Goal: Task Accomplishment & Management: Manage account settings

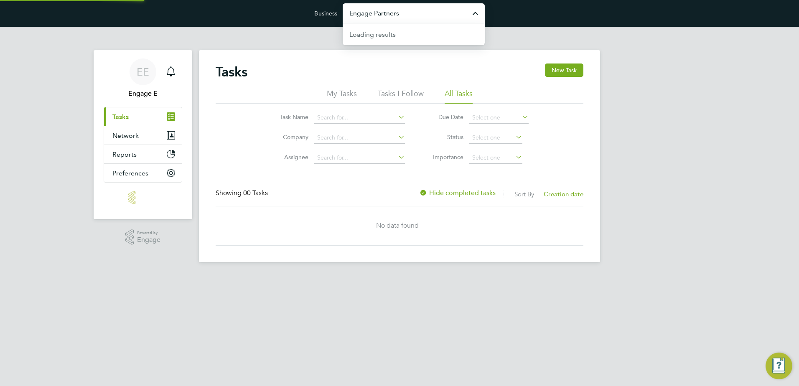
click at [388, 6] on input "Engage Partners" at bounding box center [414, 13] width 142 height 20
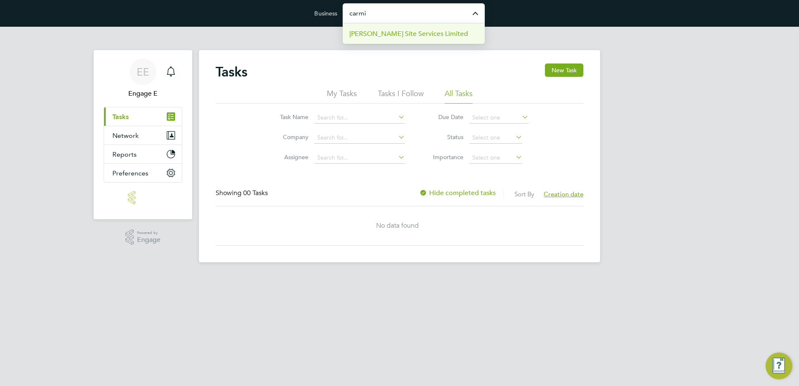
click at [407, 32] on span "[PERSON_NAME] Site Services Limited" at bounding box center [408, 34] width 119 height 10
type input "[PERSON_NAME] Site Services Limited"
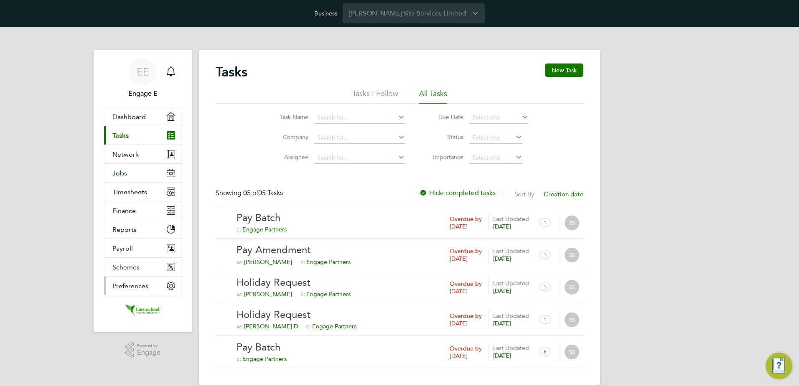
click at [133, 286] on span "Preferences" at bounding box center [130, 286] width 36 height 8
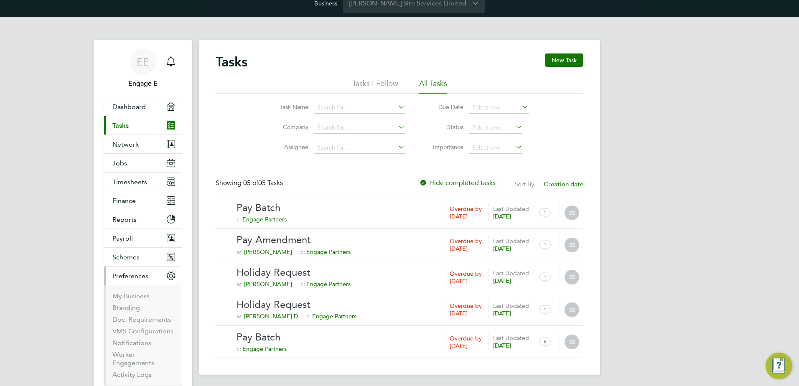
scroll to position [42, 0]
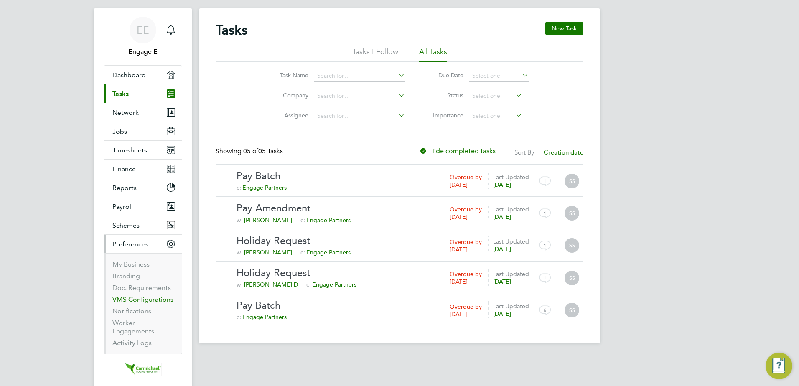
click at [149, 298] on link "VMS Configurations" at bounding box center [142, 299] width 61 height 8
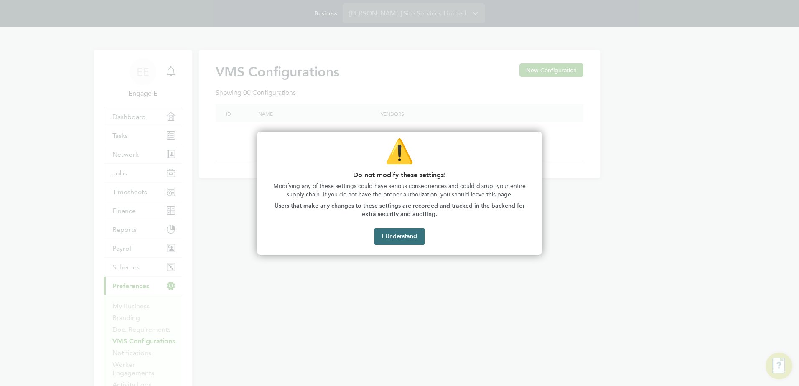
click at [378, 233] on button "I Understand" at bounding box center [399, 236] width 50 height 17
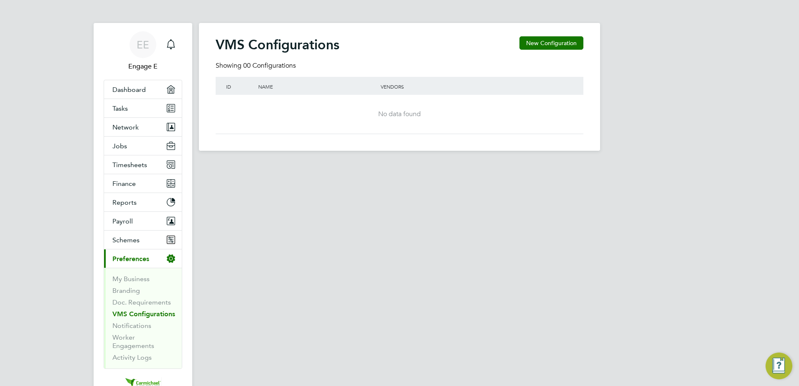
scroll to position [42, 0]
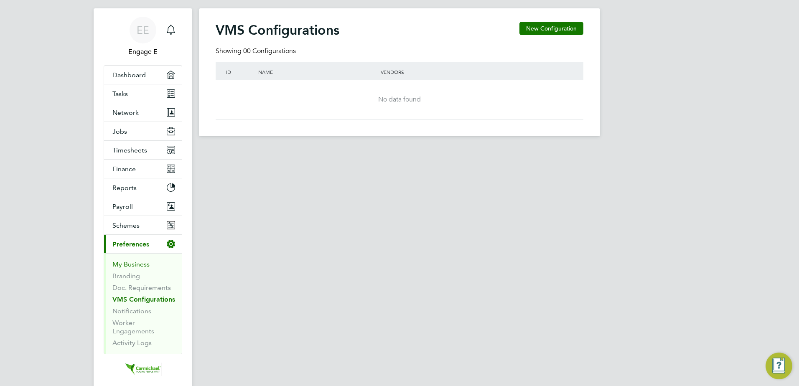
click at [135, 263] on link "My Business" at bounding box center [130, 264] width 37 height 8
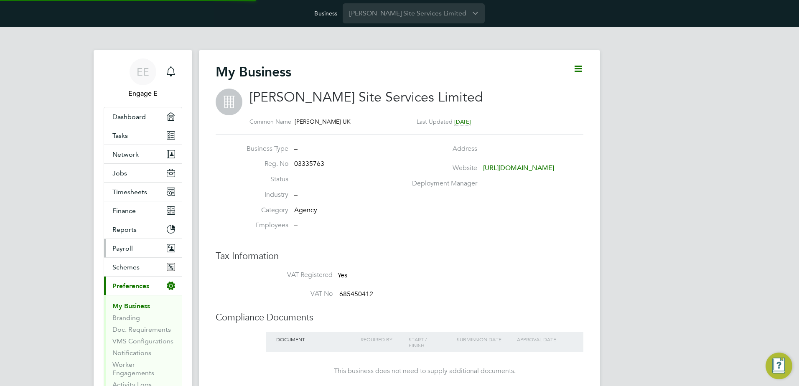
scroll to position [84, 0]
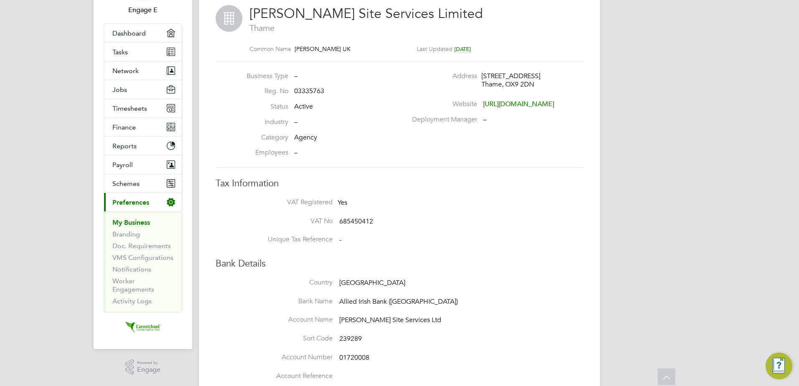
click at [304, 136] on span "Agency" at bounding box center [305, 137] width 23 height 8
click at [451, 197] on div "Tax Information VAT Registered Yes VAT No 685450412 Unique Tax Reference -" at bounding box center [400, 216] width 368 height 76
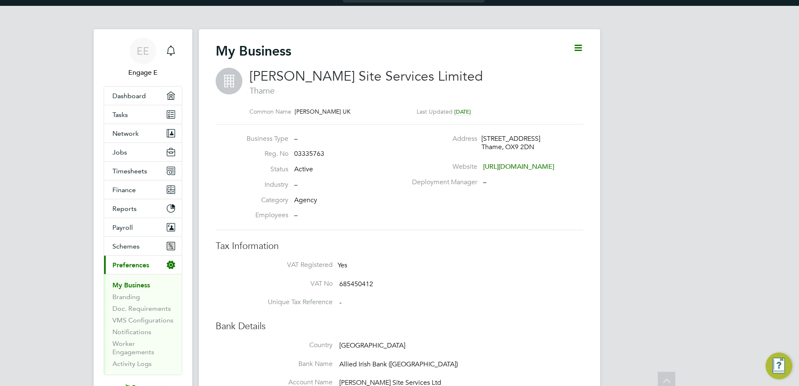
scroll to position [4, 0]
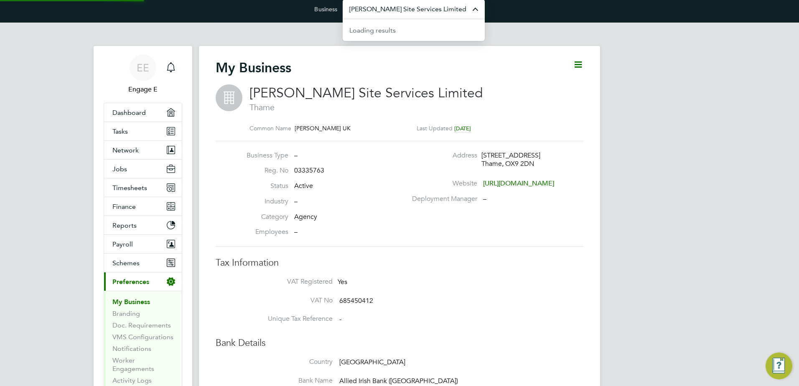
click at [413, 13] on input "[PERSON_NAME] Site Services Limited" at bounding box center [414, 9] width 142 height 20
drag, startPoint x: 414, startPoint y: 13, endPoint x: 328, endPoint y: 12, distance: 85.2
click at [328, 12] on form "Business ngage Engage Partners" at bounding box center [399, 9] width 170 height 20
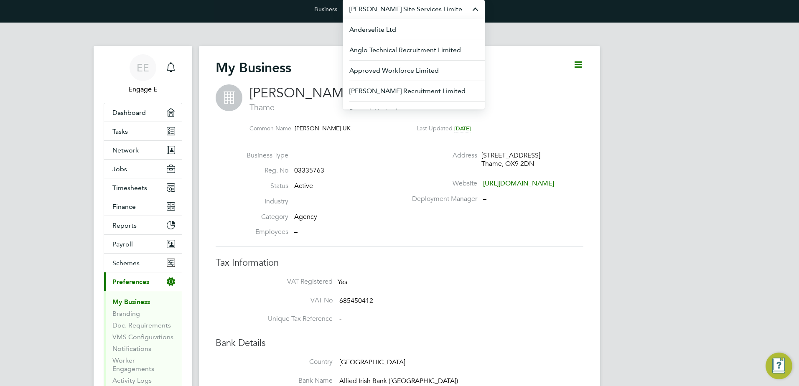
paste input "483400"
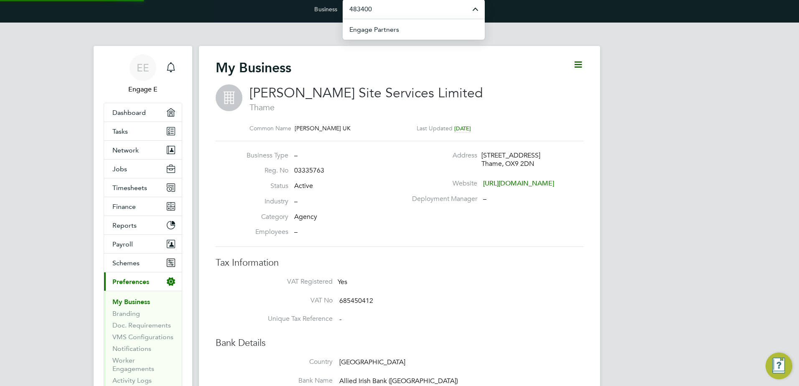
scroll to position [0, 0]
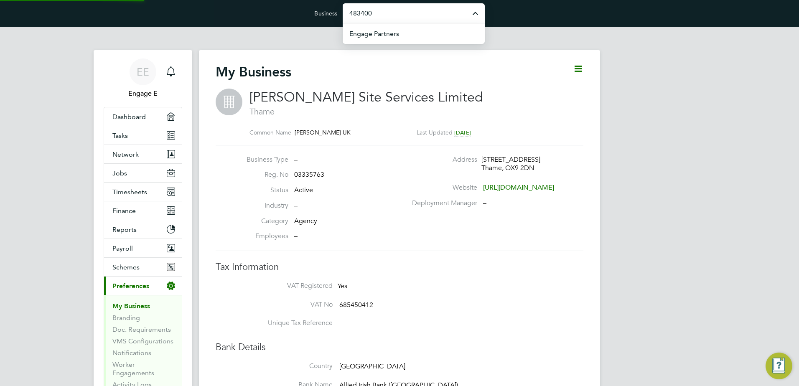
drag, startPoint x: 427, startPoint y: 10, endPoint x: 299, endPoint y: 7, distance: 128.3
click at [299, 7] on div "Business 483400 Engage Partners" at bounding box center [399, 13] width 799 height 27
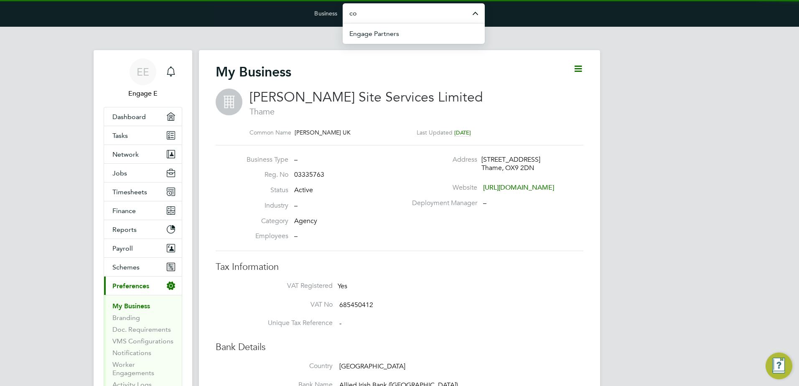
type input "c"
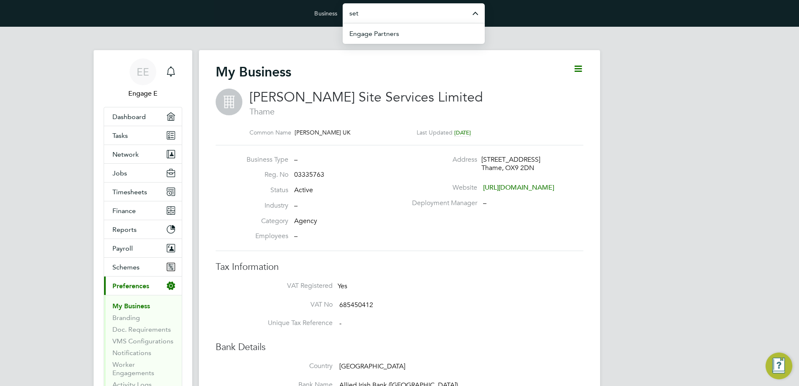
drag, startPoint x: 373, startPoint y: 8, endPoint x: 326, endPoint y: 9, distance: 47.2
click at [326, 9] on form "Business set Engage Partners" at bounding box center [399, 13] width 170 height 20
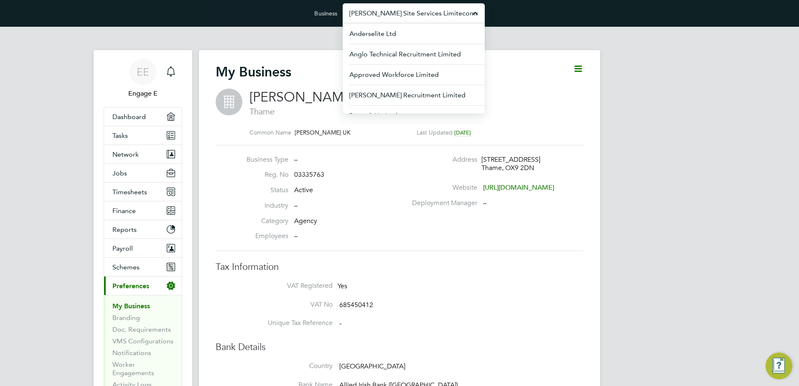
type input "a"
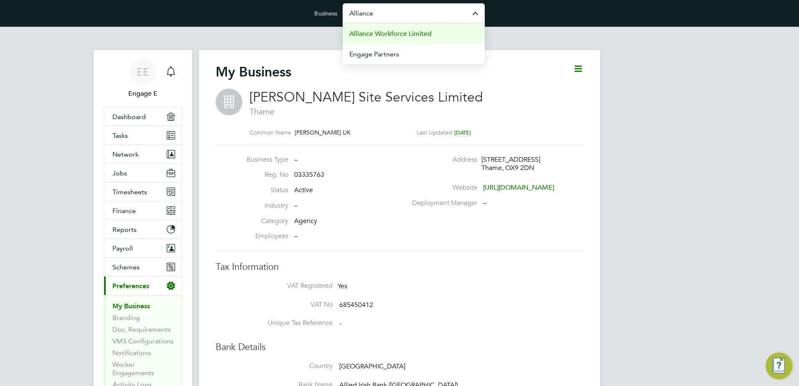
click at [443, 33] on li "Alliance Workforce Limited" at bounding box center [414, 33] width 142 height 20
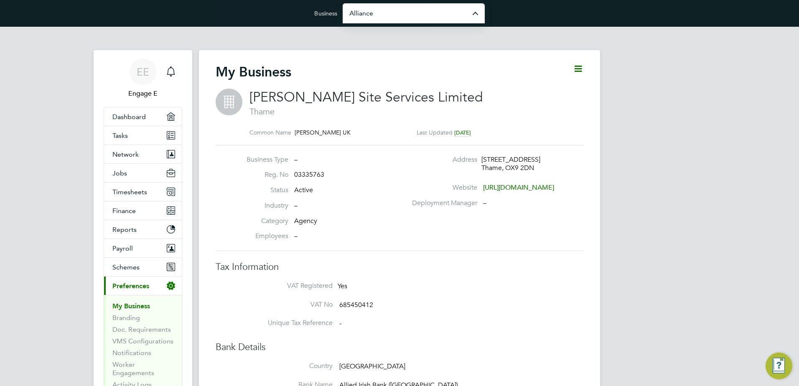
type input "Alliance Workforce Limited"
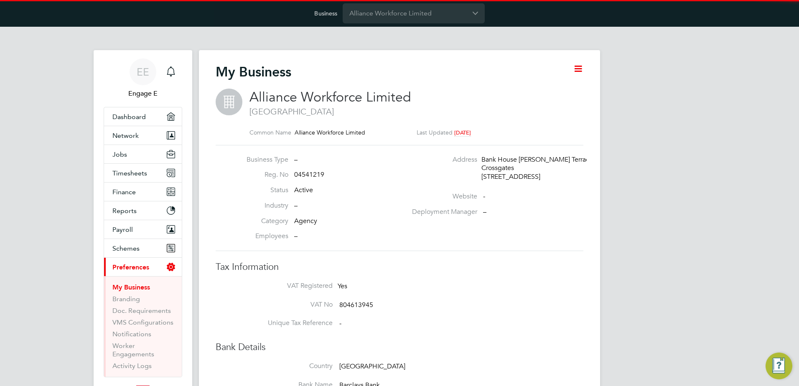
click at [351, 97] on span "Alliance Workforce Limited" at bounding box center [330, 97] width 162 height 16
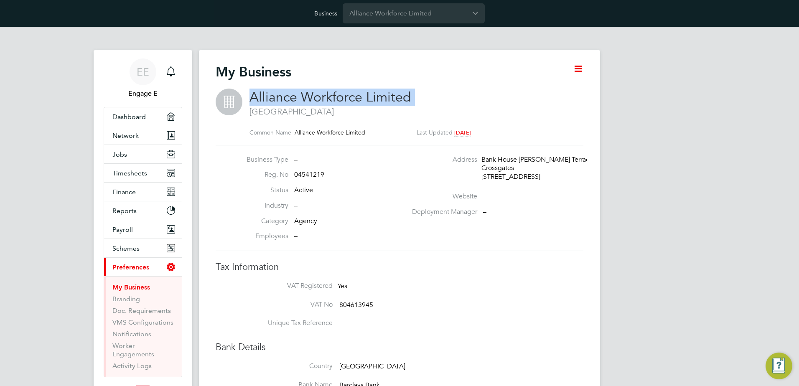
click at [350, 97] on span "Alliance Workforce Limited" at bounding box center [330, 97] width 162 height 16
click at [453, 111] on span "Leeds" at bounding box center [411, 111] width 325 height 11
drag, startPoint x: 430, startPoint y: 97, endPoint x: 253, endPoint y: 95, distance: 177.5
click at [253, 95] on h2 "Alliance Workforce Limited Leeds" at bounding box center [411, 103] width 325 height 28
copy span "Alliance Workforce Limited"
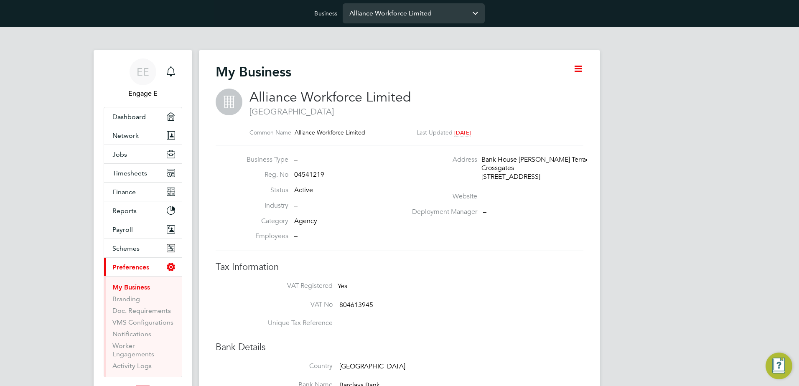
click at [382, 16] on input "Alliance Workforce Limited" at bounding box center [414, 13] width 142 height 20
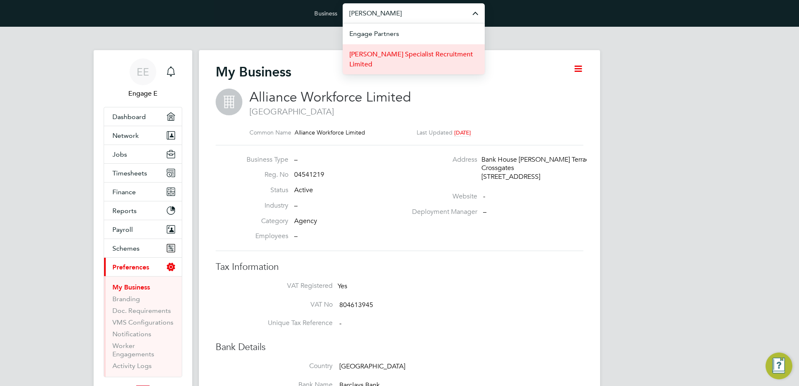
click at [399, 53] on span "[PERSON_NAME] Specialist Recruitment Limited" at bounding box center [413, 59] width 129 height 20
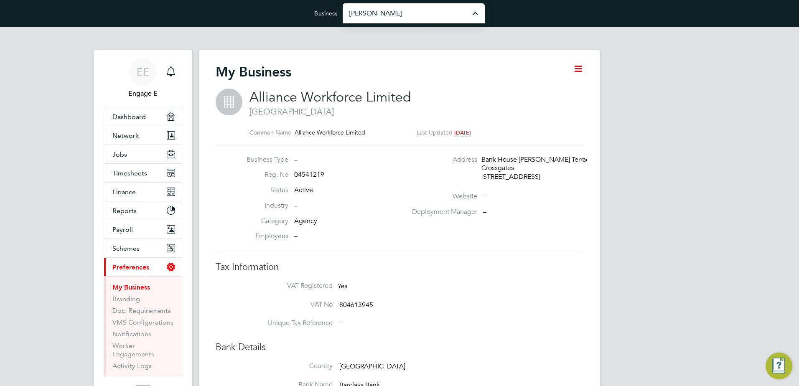
type input "[PERSON_NAME] Specialist Recruitment Limited"
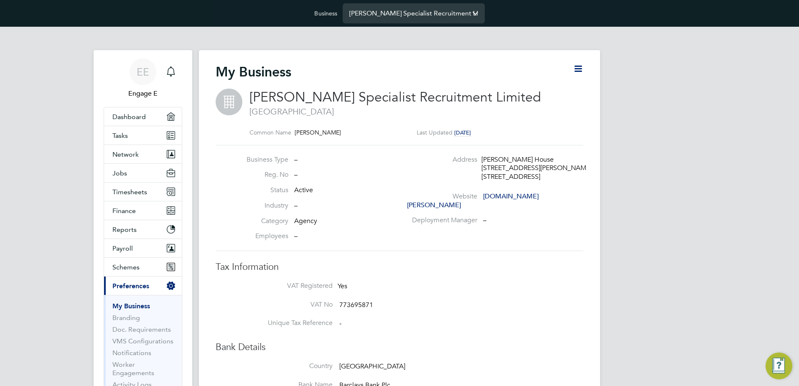
click at [427, 11] on input "[PERSON_NAME] Specialist Recruitment Limited" at bounding box center [414, 13] width 142 height 20
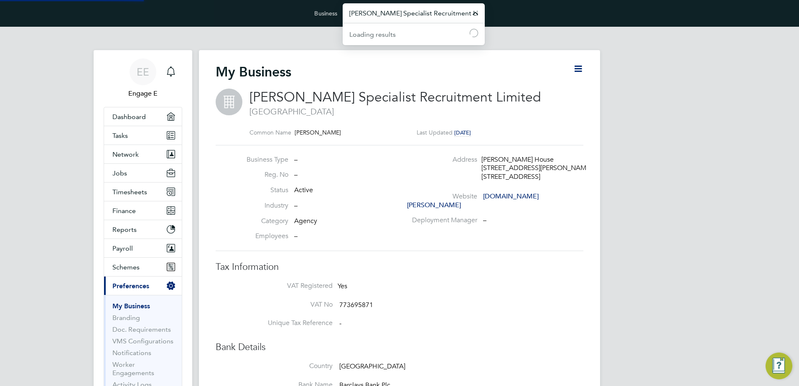
click at [427, 11] on input "[PERSON_NAME] Specialist Recruitment Limited" at bounding box center [414, 13] width 142 height 20
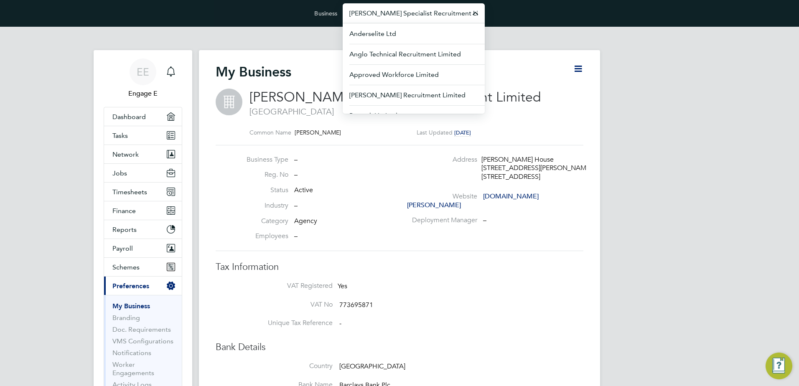
click at [510, 160] on div "[PERSON_NAME] House" at bounding box center [520, 159] width 79 height 9
